Goal: Task Accomplishment & Management: Manage account settings

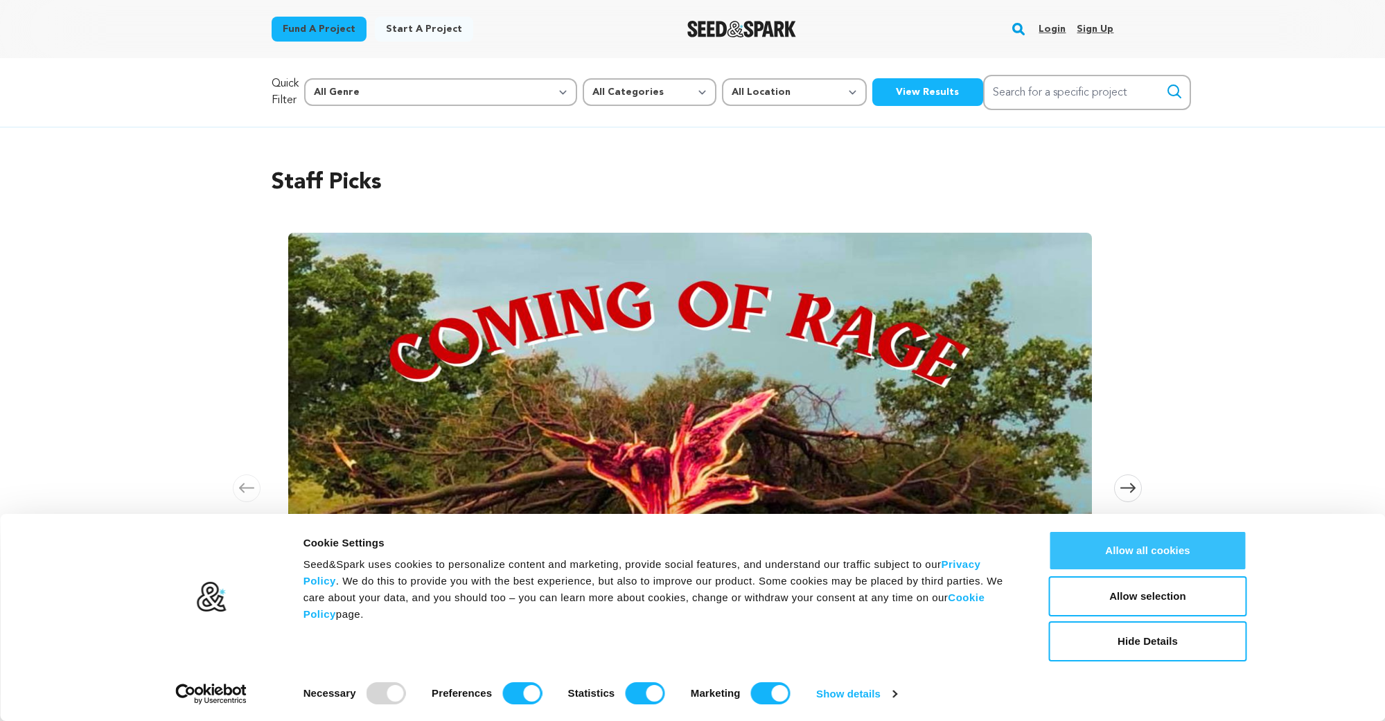
click at [1152, 543] on button "Allow all cookies" at bounding box center [1148, 551] width 198 height 40
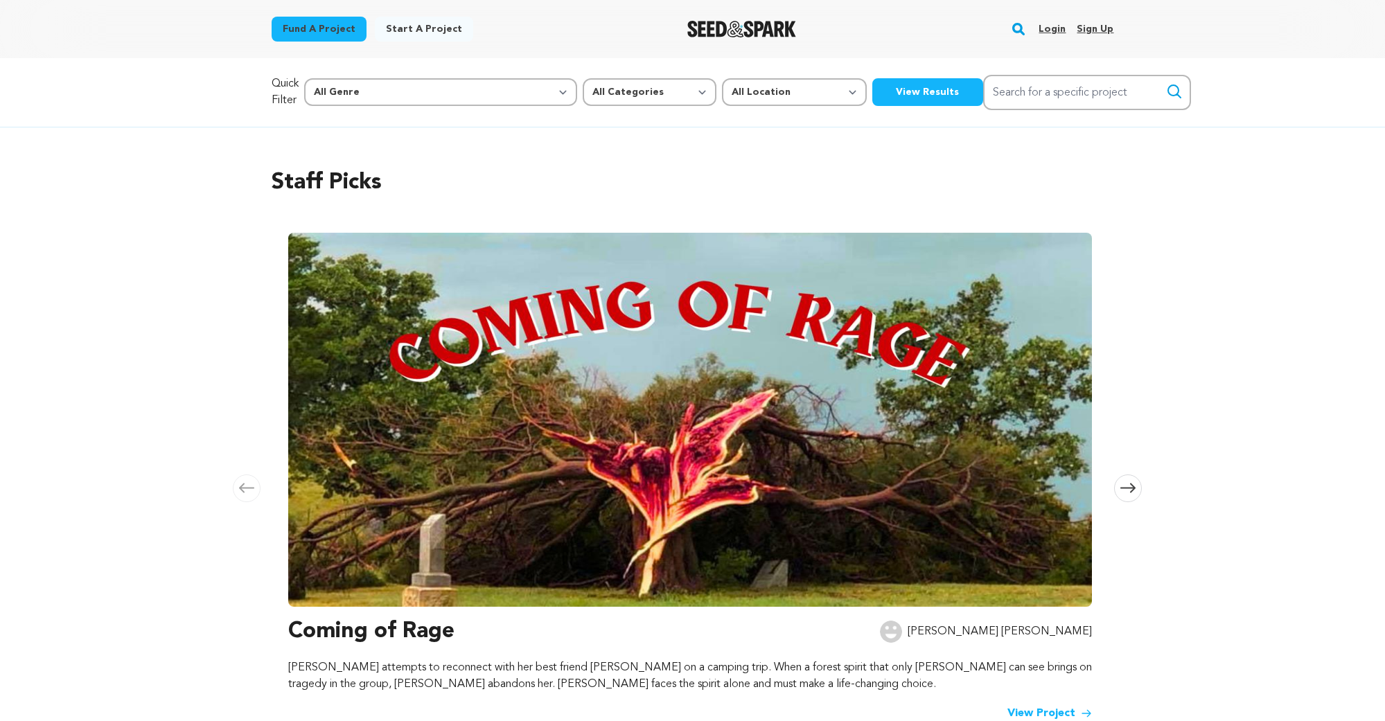
click at [1054, 30] on link "Login" at bounding box center [1051, 29] width 27 height 22
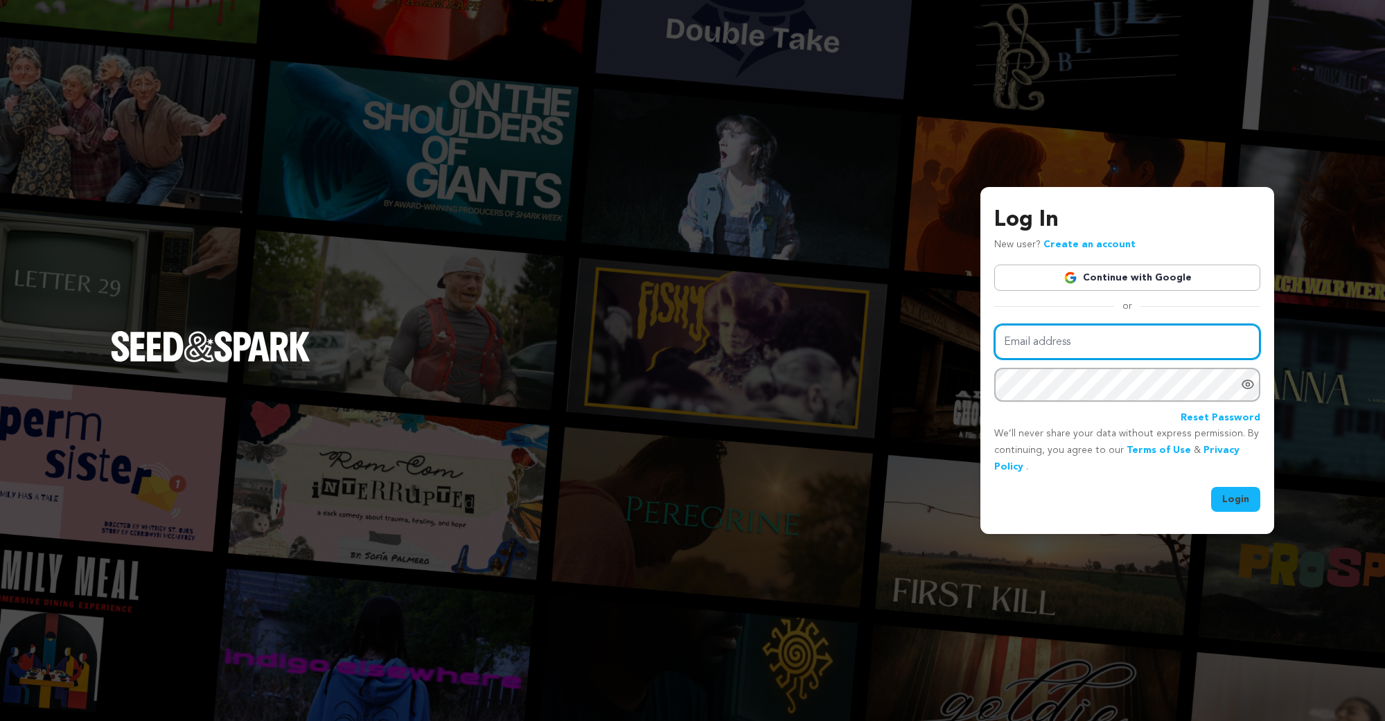
click at [1089, 347] on input "Email address" at bounding box center [1127, 341] width 266 height 35
click at [1114, 279] on link "Continue with Google" at bounding box center [1127, 278] width 266 height 26
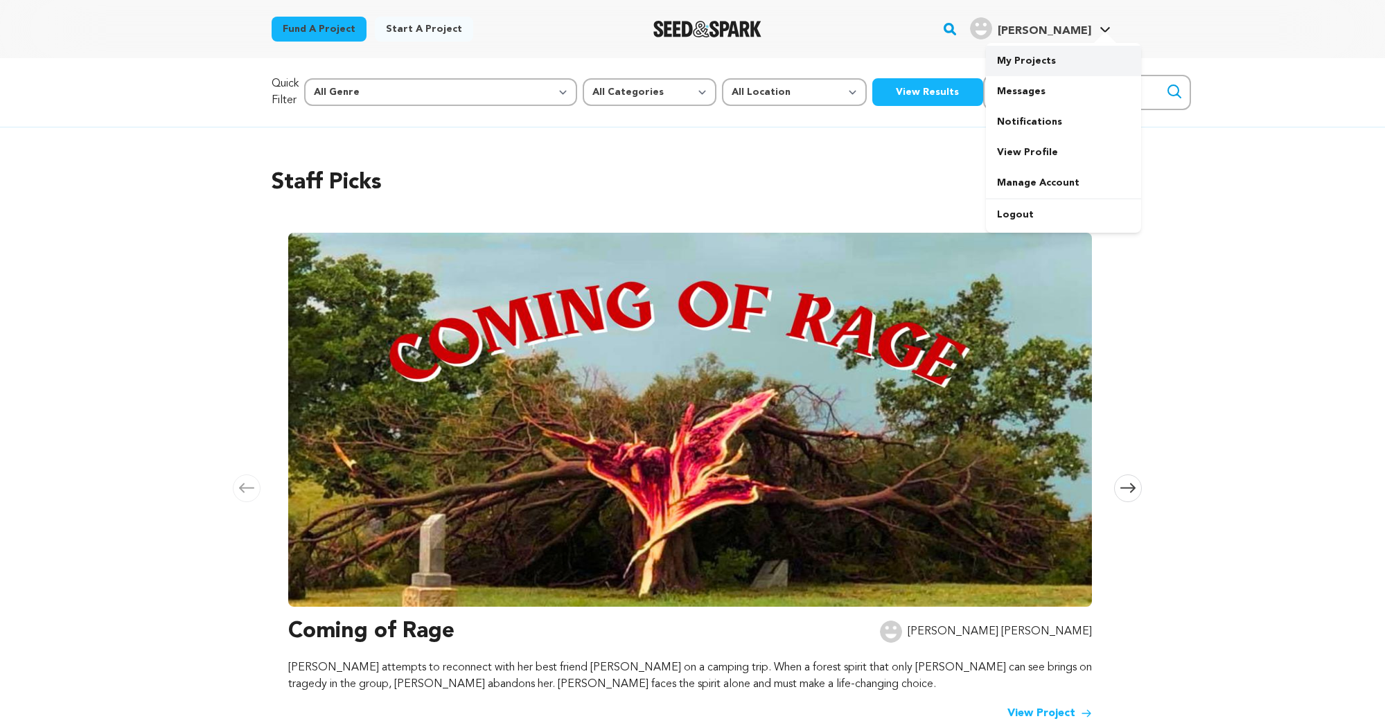
click at [1049, 57] on link "My Projects" at bounding box center [1063, 61] width 155 height 30
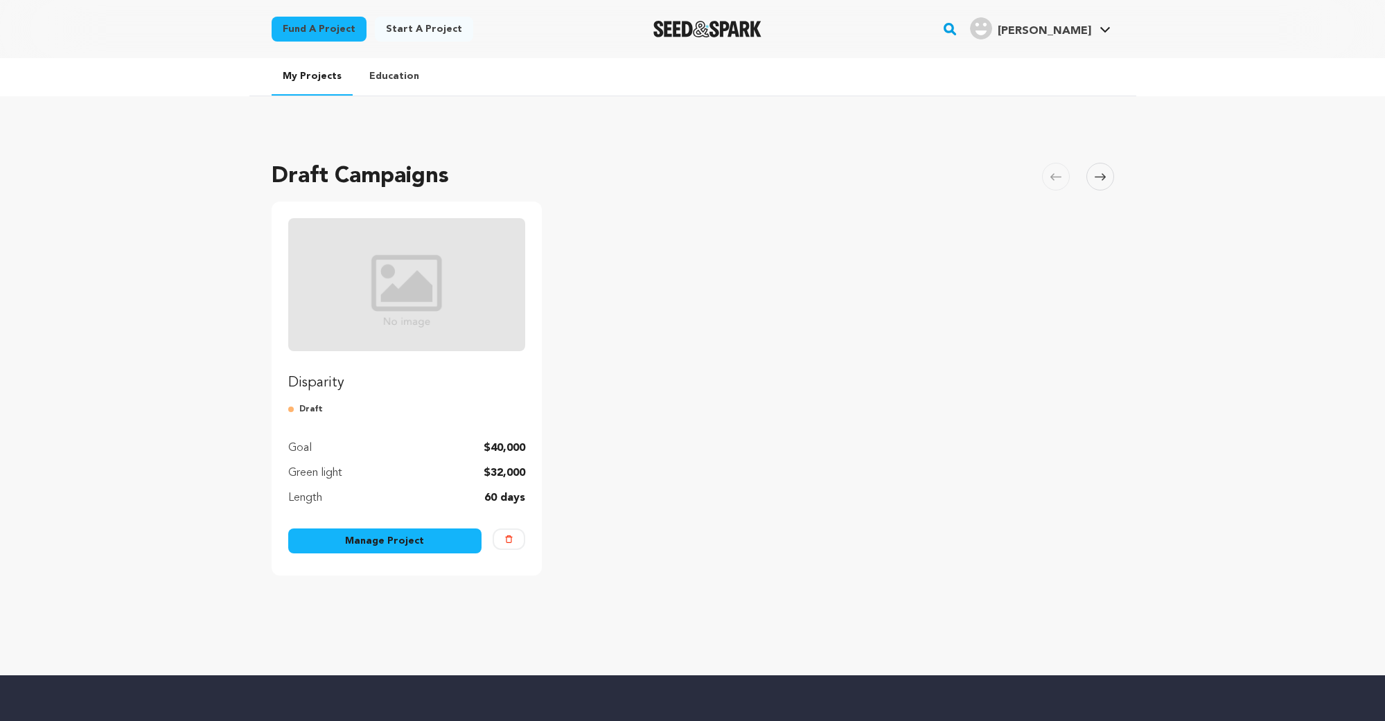
click at [425, 378] on p "Disparity" at bounding box center [407, 382] width 238 height 19
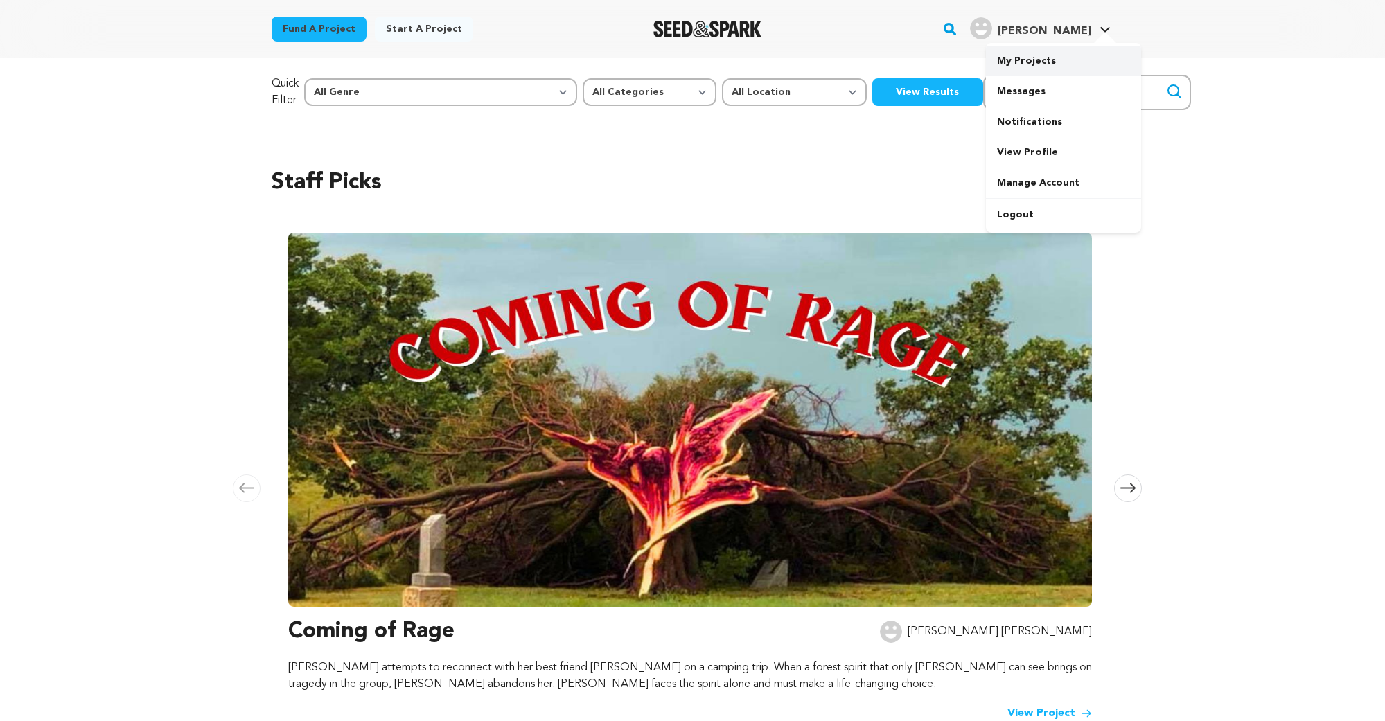
click at [1081, 62] on link "My Projects" at bounding box center [1063, 61] width 155 height 30
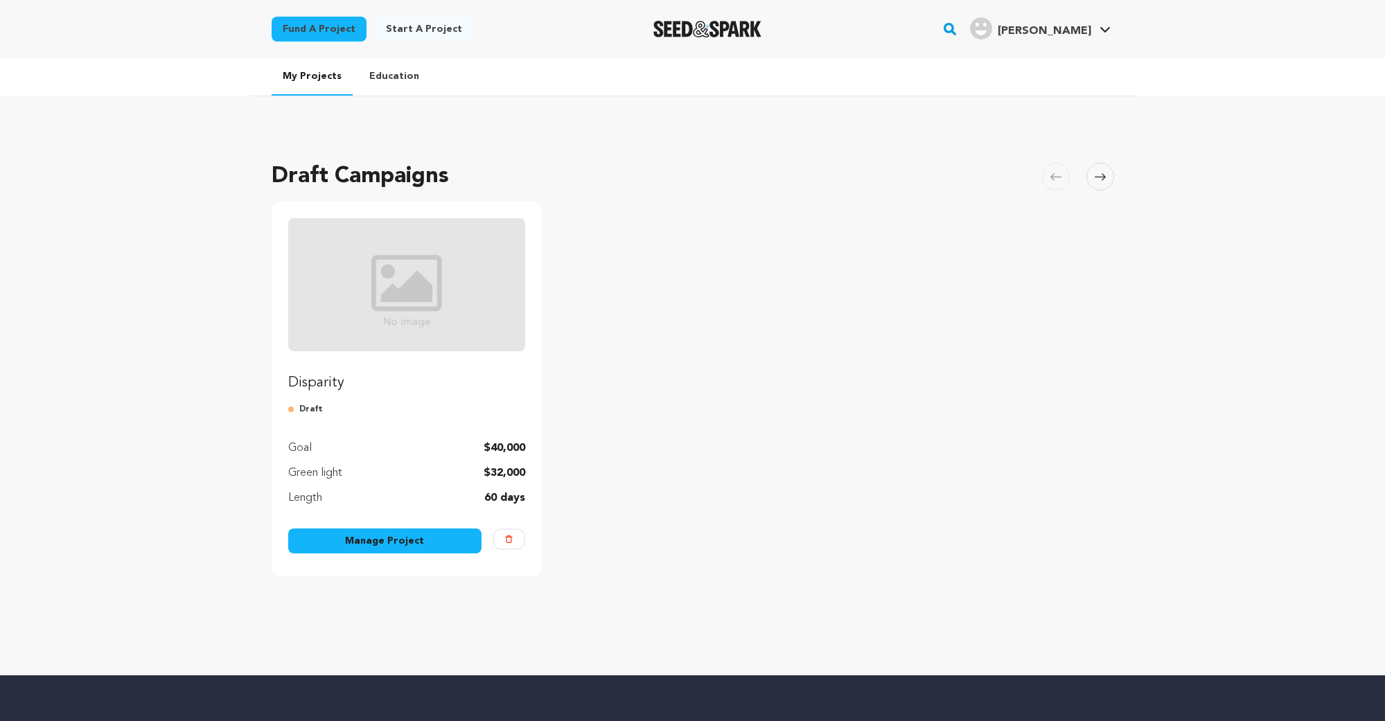
click at [387, 543] on link "Manage Project" at bounding box center [385, 541] width 194 height 25
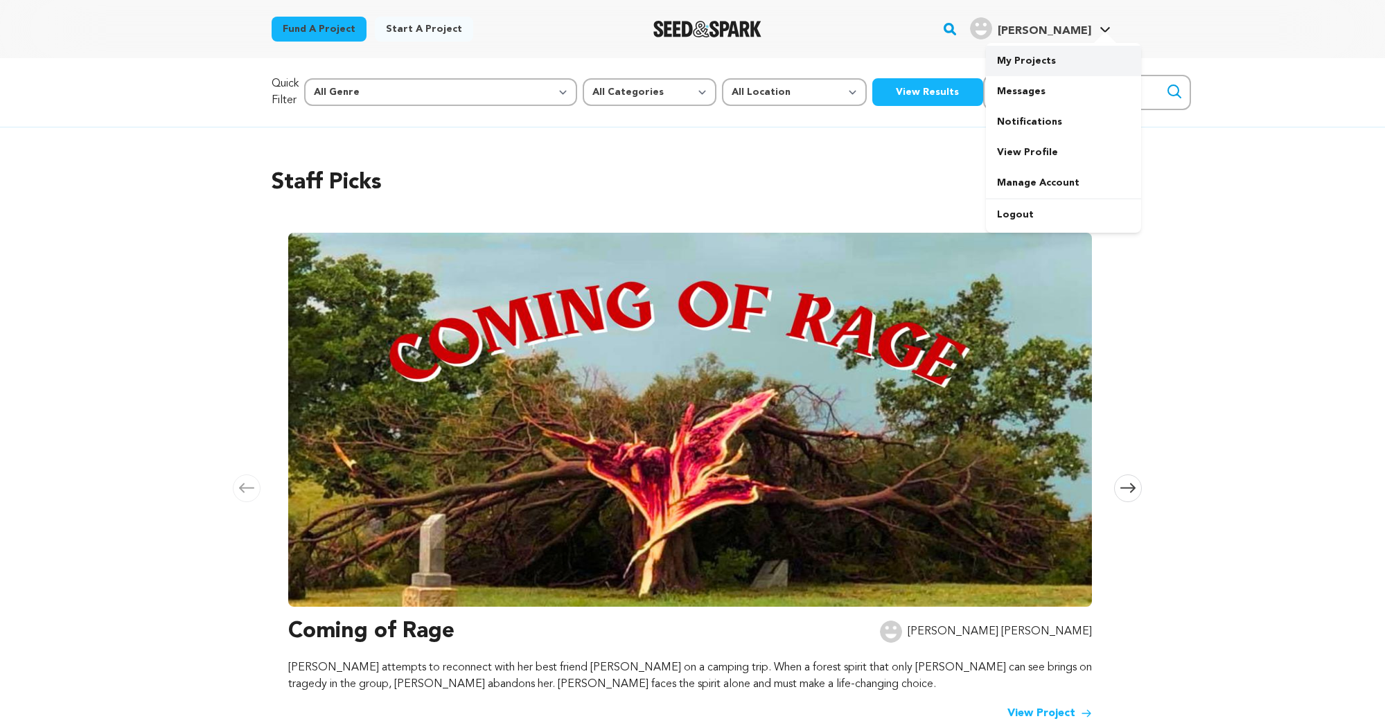
click at [1027, 55] on link "My Projects" at bounding box center [1063, 61] width 155 height 30
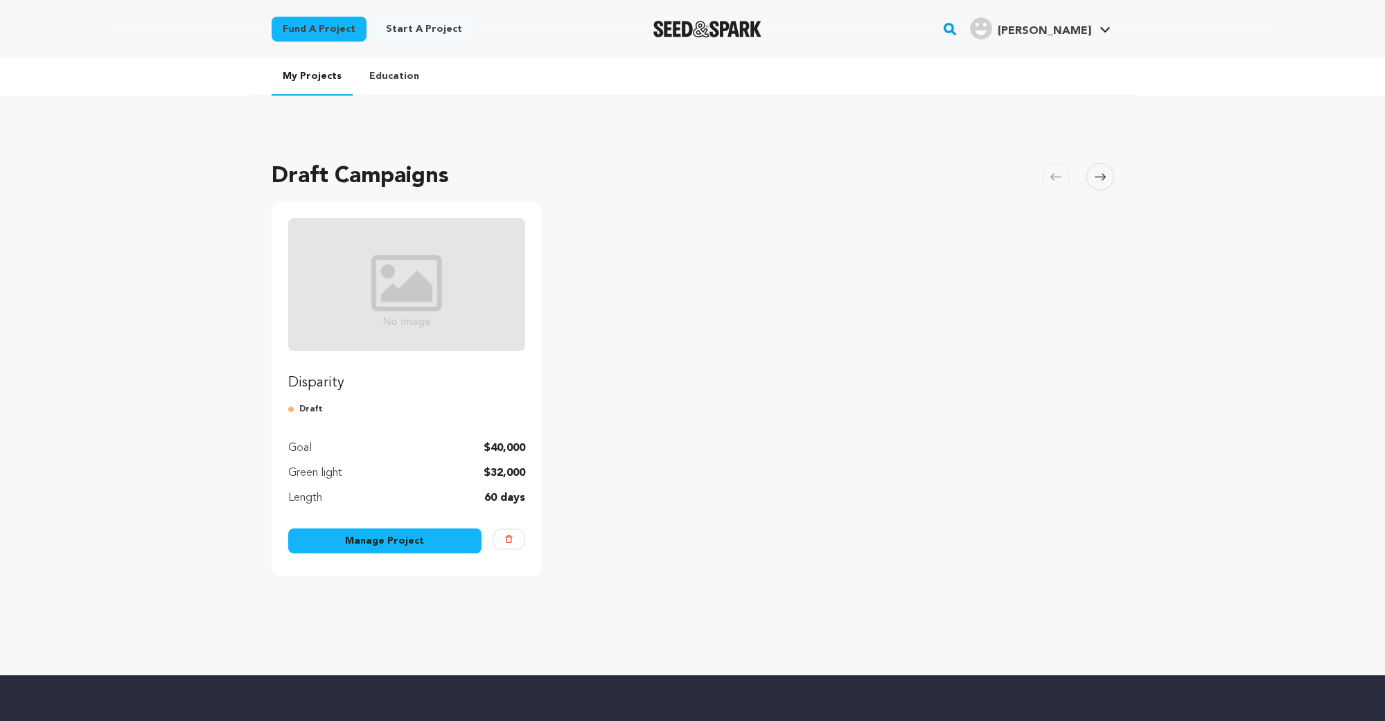
click at [1096, 181] on icon at bounding box center [1100, 177] width 11 height 10
